Goal: Information Seeking & Learning: Learn about a topic

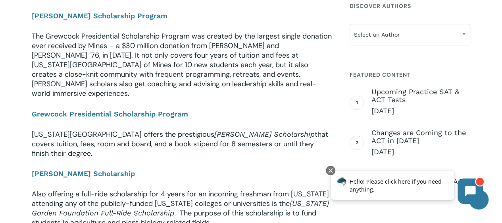
scroll to position [640, 0]
click at [40, 169] on b "[PERSON_NAME] Scholarship" at bounding box center [83, 173] width 103 height 8
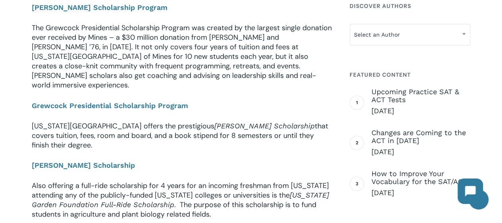
scroll to position [649, 0]
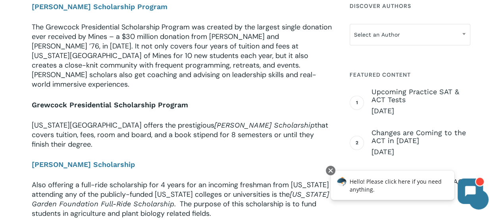
click at [75, 100] on link "Grewcock Presidential Scholarship Program" at bounding box center [110, 104] width 156 height 8
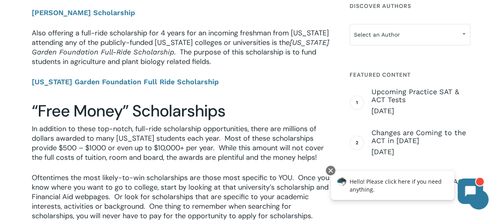
scroll to position [801, 0]
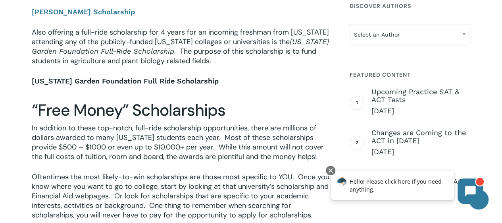
click at [108, 77] on b "[US_STATE] Garden Foundation Full Ride Scholarship" at bounding box center [125, 81] width 187 height 8
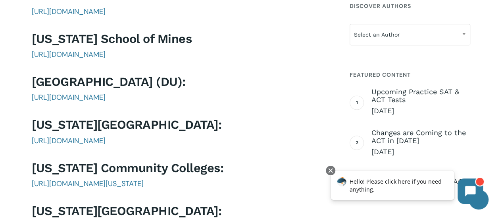
scroll to position [1523, 0]
